Goal: Obtain resource: Download file/media

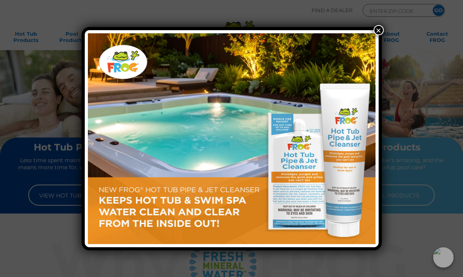
click at [378, 33] on button "×" at bounding box center [378, 30] width 10 height 10
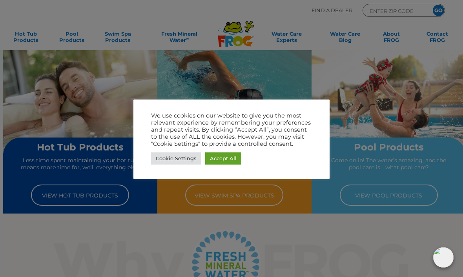
click at [186, 156] on link "Cookie Settings" at bounding box center [176, 158] width 50 height 12
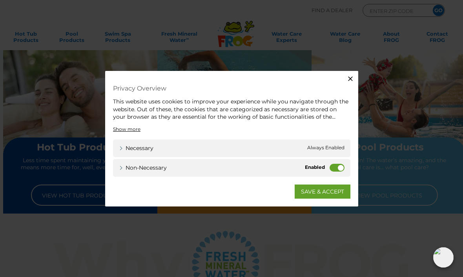
click at [339, 169] on label "Non-necessary" at bounding box center [336, 167] width 15 height 8
click at [0, 0] on input "Non-necessary" at bounding box center [0, 0] width 0 height 0
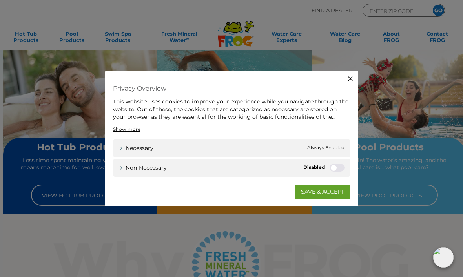
click at [325, 196] on link "SAVE & ACCEPT" at bounding box center [322, 191] width 56 height 14
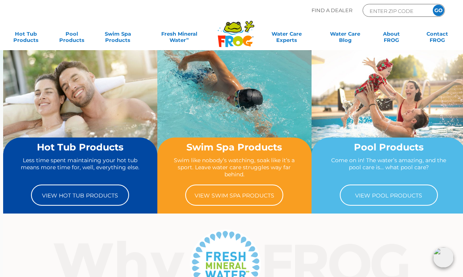
click at [54, 197] on link "View Hot Tub Products" at bounding box center [80, 195] width 98 height 21
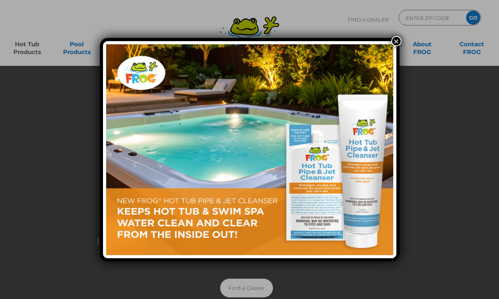
click at [397, 41] on button "×" at bounding box center [397, 41] width 10 height 10
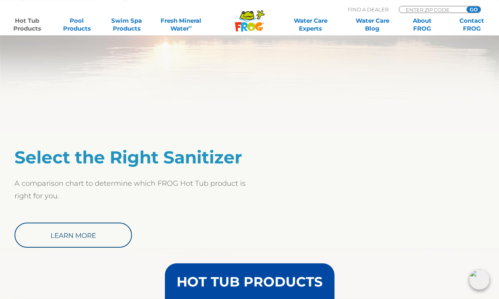
scroll to position [543, 0]
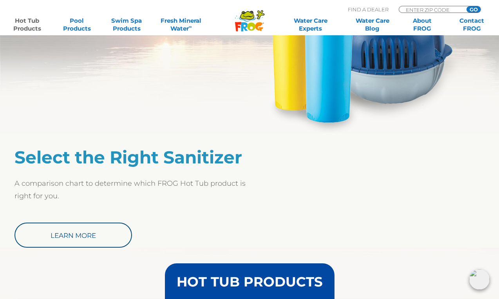
click at [60, 238] on link "Learn More" at bounding box center [74, 235] width 118 height 25
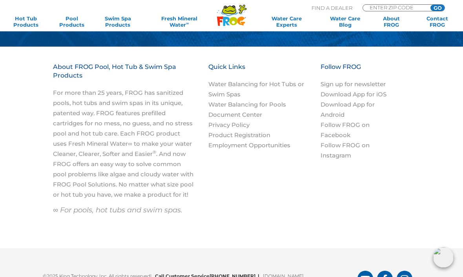
scroll to position [926, 0]
click at [283, 84] on link "Water Balancing for Hot Tubs or Swim Spas" at bounding box center [256, 90] width 96 height 18
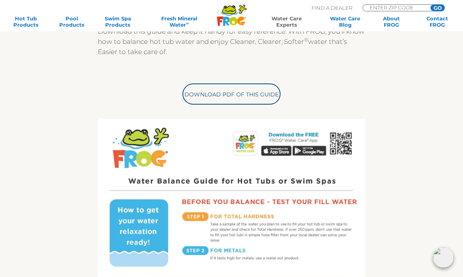
scroll to position [225, 0]
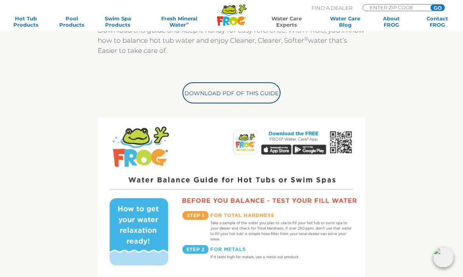
click at [243, 96] on link "Download PDF of this Guide" at bounding box center [231, 93] width 98 height 21
